Goal: Register for event/course

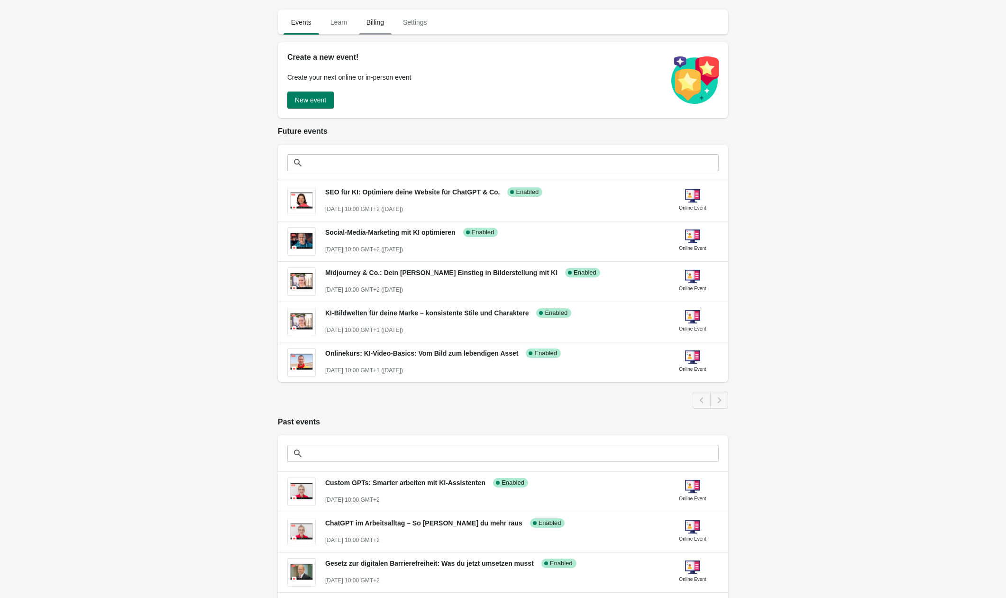
click at [374, 22] on span "Billing" at bounding box center [375, 22] width 33 height 17
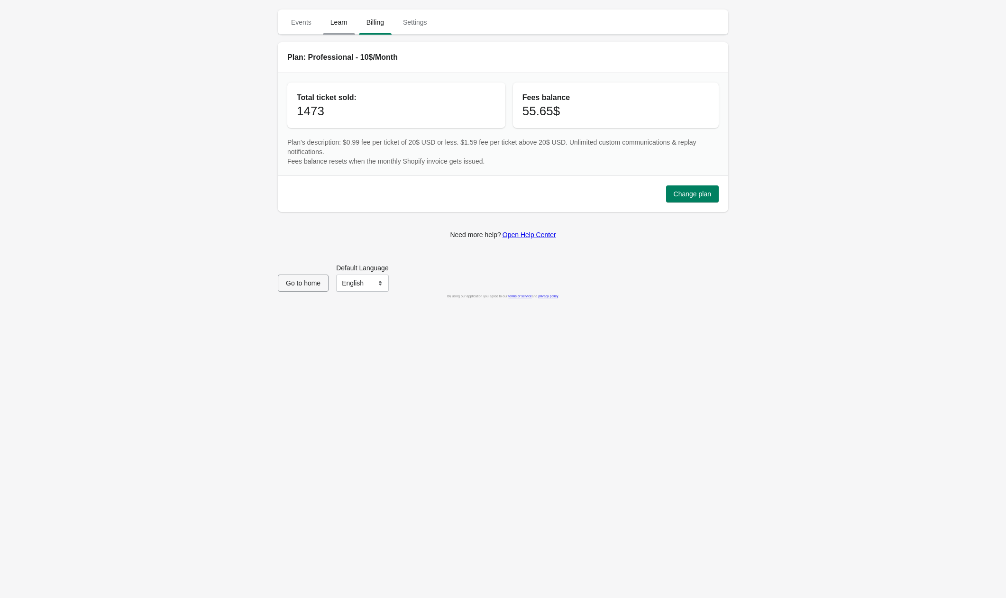
click at [344, 25] on span "Learn" at bounding box center [339, 22] width 32 height 17
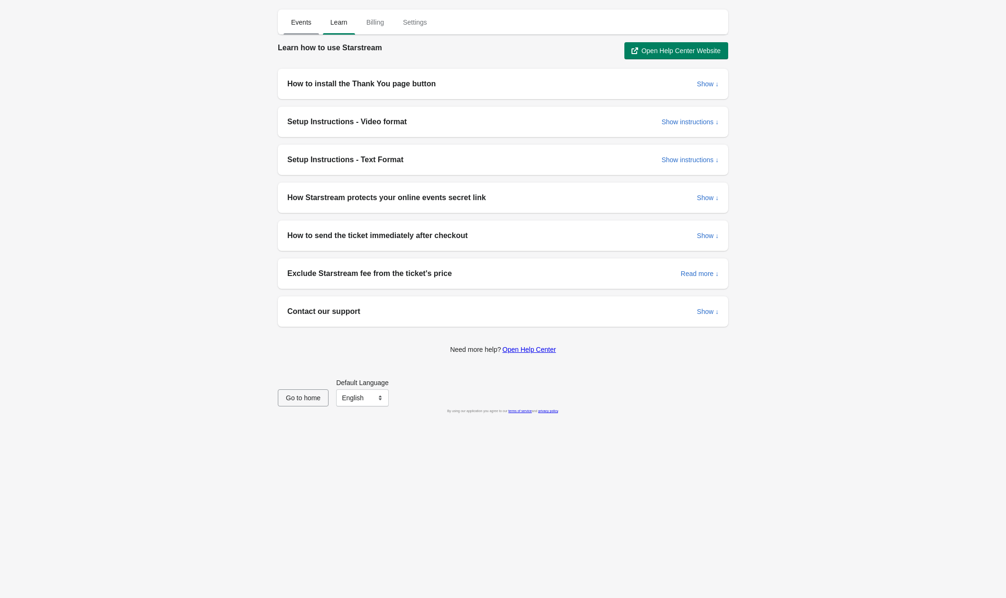
click at [306, 24] on span "Events" at bounding box center [302, 22] width 36 height 17
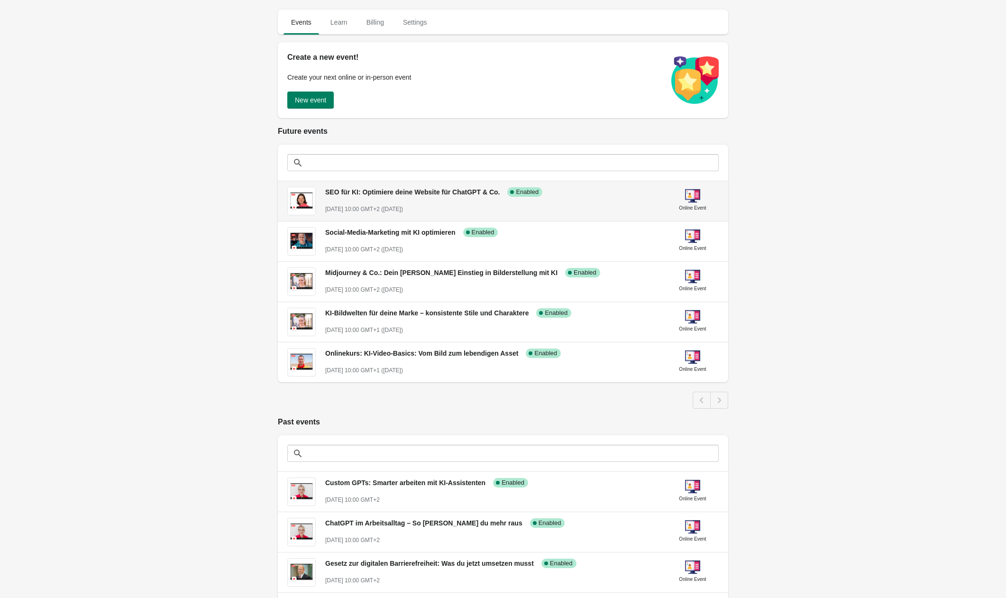
click at [436, 190] on span "SEO für KI: Optimiere deine Website für ChatGPT & Co." at bounding box center [412, 192] width 175 height 8
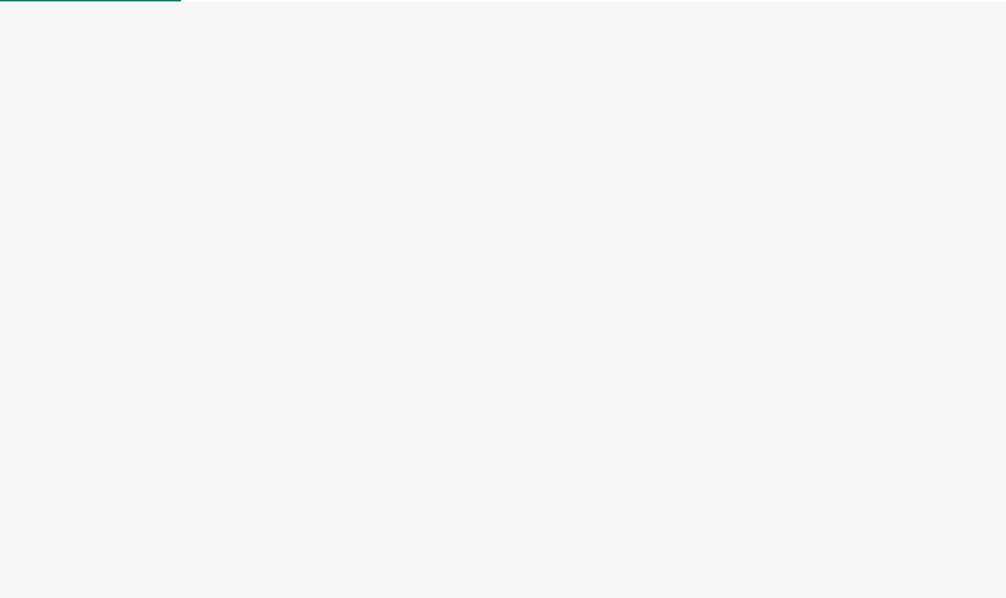
select select "US"
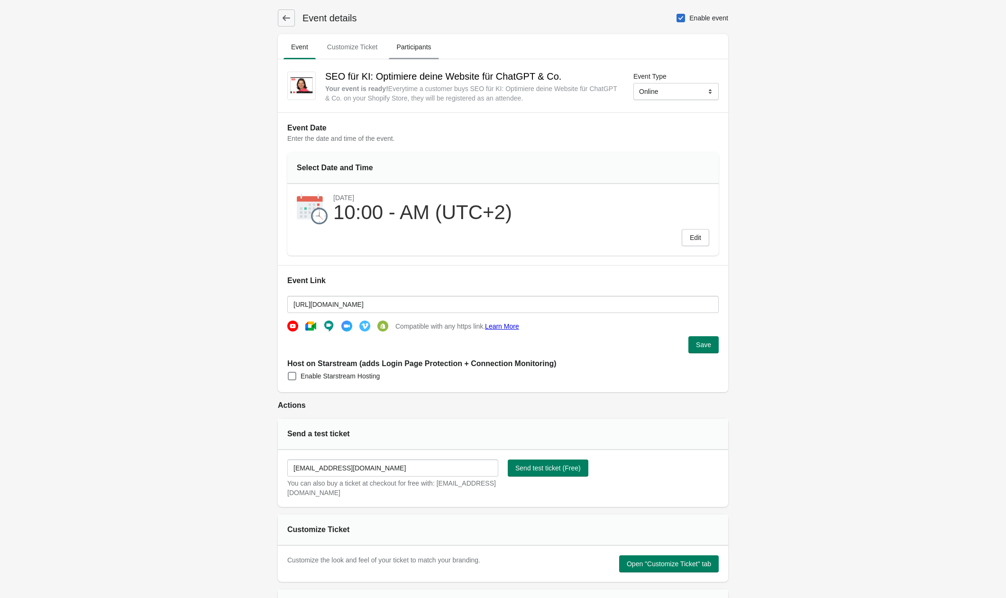
click at [427, 50] on span "Participants" at bounding box center [414, 46] width 50 height 17
select select "US"
